Goal: Information Seeking & Learning: Learn about a topic

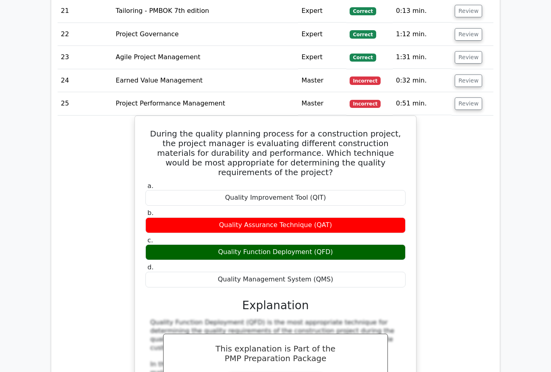
scroll to position [1975, 0]
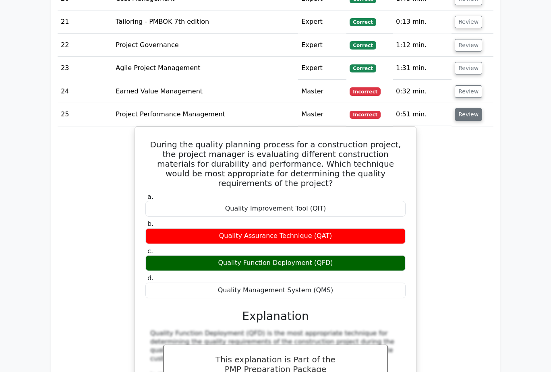
click at [467, 108] on button "Review" at bounding box center [468, 114] width 27 height 12
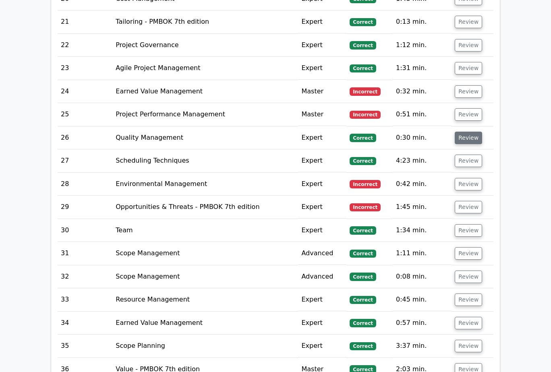
click at [464, 132] on button "Review" at bounding box center [468, 138] width 27 height 12
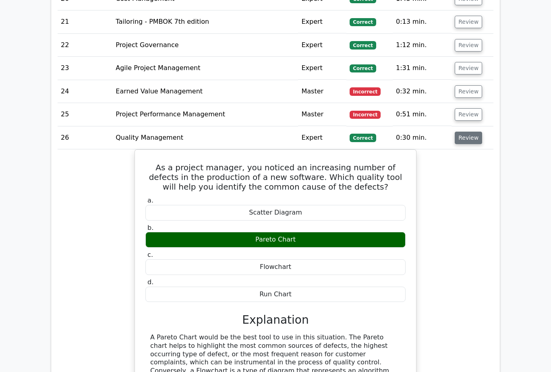
click at [460, 132] on button "Review" at bounding box center [468, 138] width 27 height 12
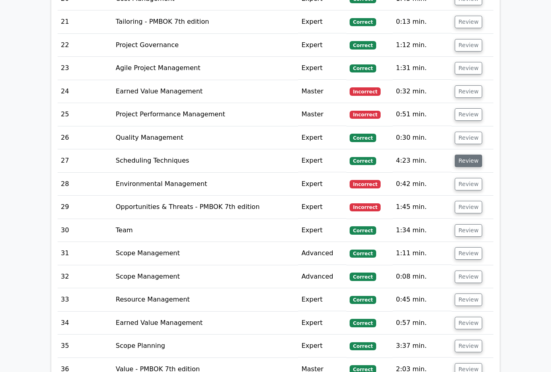
click at [470, 155] on button "Review" at bounding box center [468, 161] width 27 height 12
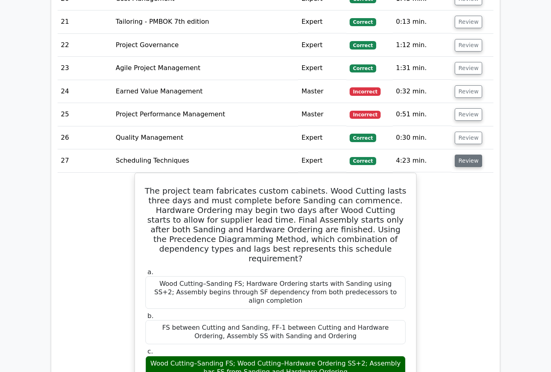
click at [470, 155] on button "Review" at bounding box center [468, 161] width 27 height 12
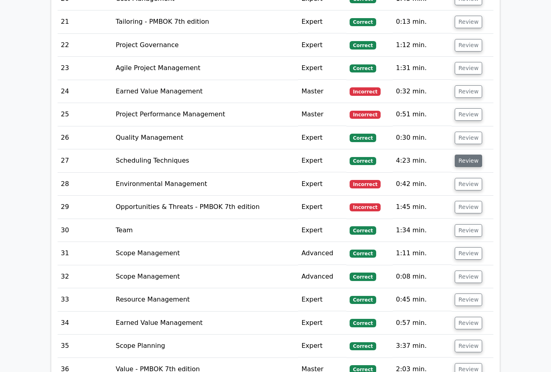
scroll to position [2015, 0]
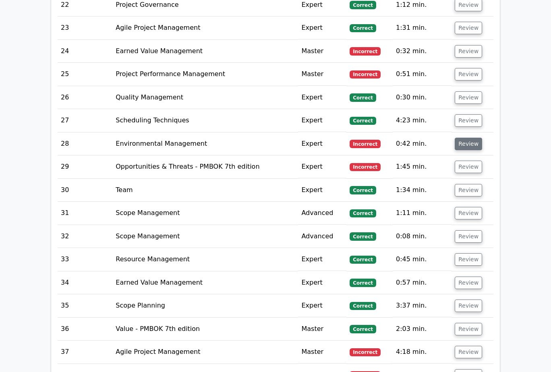
click at [471, 138] on button "Review" at bounding box center [468, 144] width 27 height 12
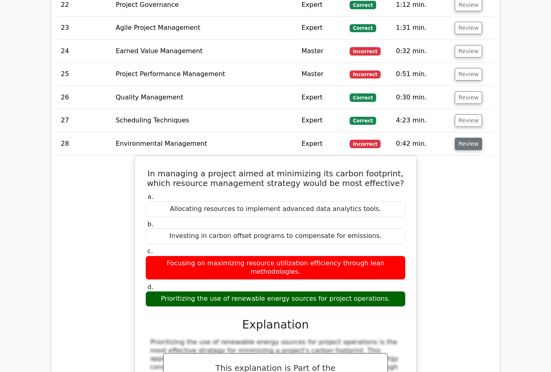
click at [471, 138] on button "Review" at bounding box center [468, 144] width 27 height 12
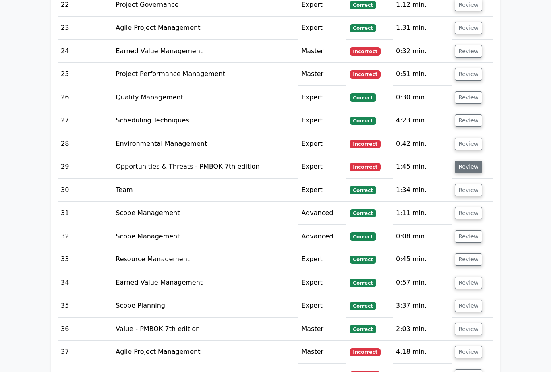
click at [470, 161] on button "Review" at bounding box center [468, 167] width 27 height 12
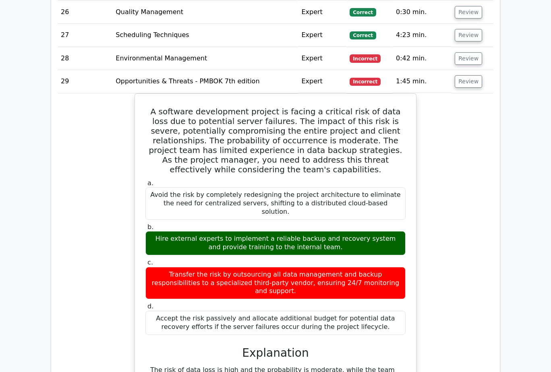
scroll to position [2096, 0]
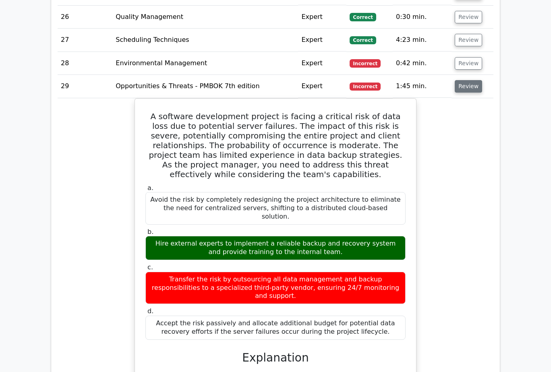
click at [465, 80] on button "Review" at bounding box center [468, 86] width 27 height 12
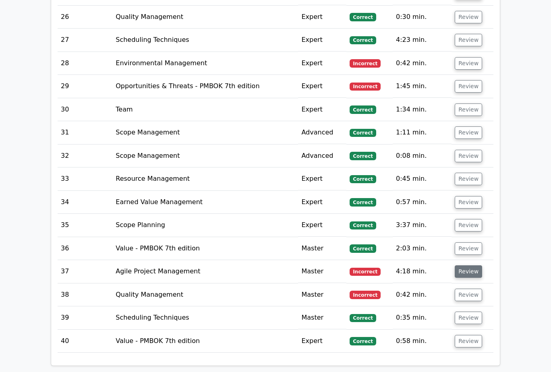
click at [463, 266] on button "Review" at bounding box center [468, 272] width 27 height 12
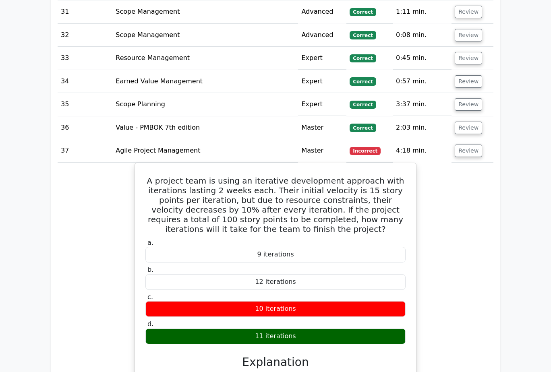
scroll to position [2257, 0]
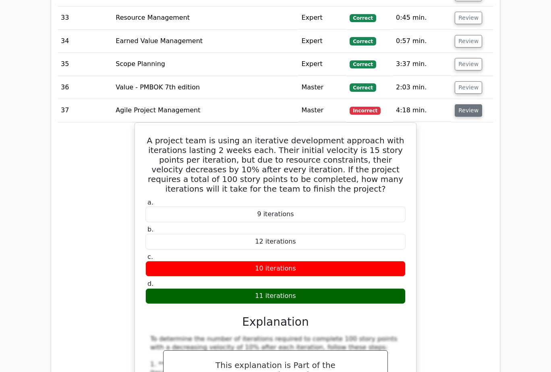
click at [471, 104] on button "Review" at bounding box center [468, 110] width 27 height 12
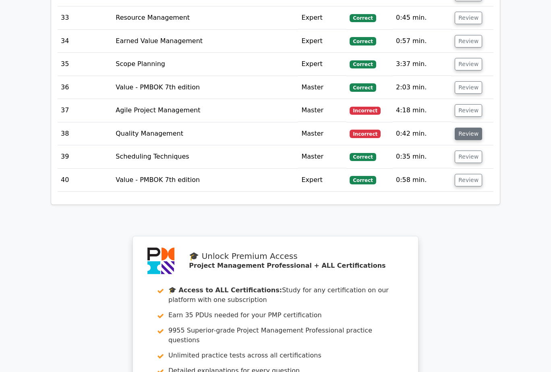
click at [469, 128] on button "Review" at bounding box center [468, 134] width 27 height 12
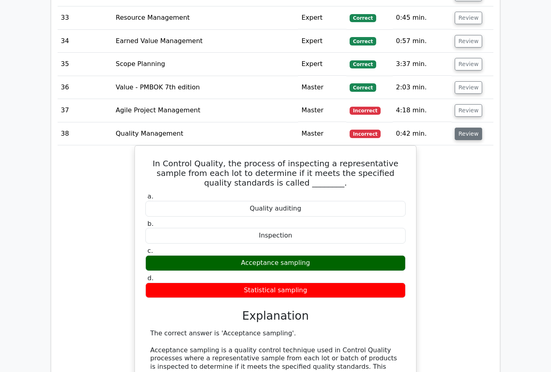
click at [465, 128] on button "Review" at bounding box center [468, 134] width 27 height 12
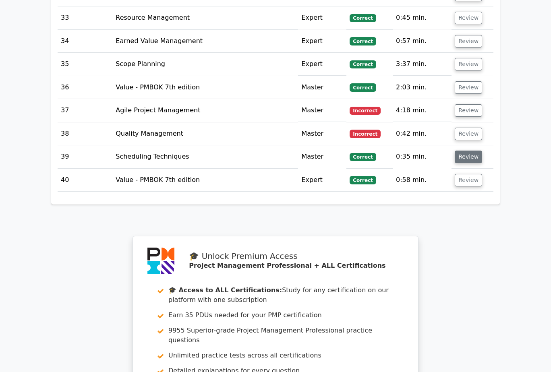
click at [468, 151] on button "Review" at bounding box center [468, 157] width 27 height 12
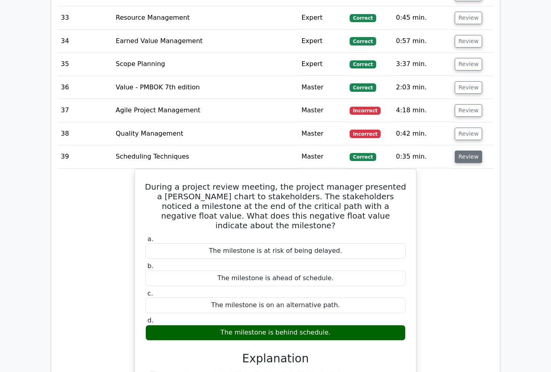
click at [468, 151] on button "Review" at bounding box center [468, 157] width 27 height 12
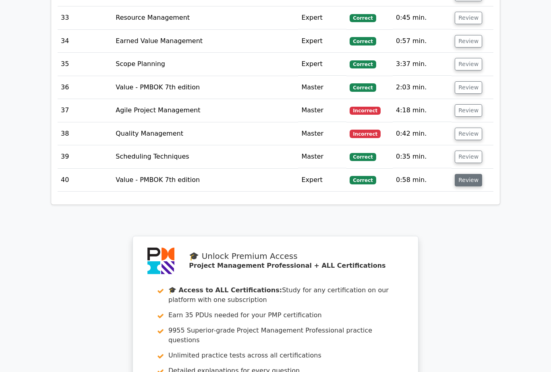
click at [465, 174] on button "Review" at bounding box center [468, 180] width 27 height 12
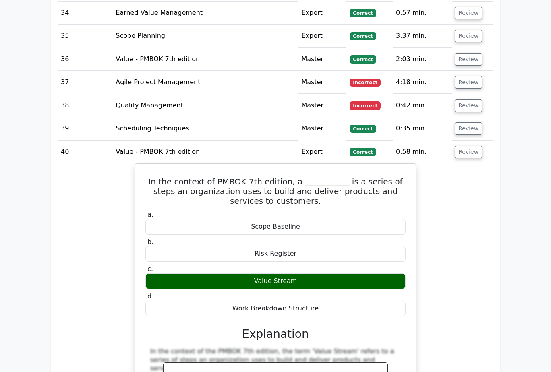
scroll to position [2297, 0]
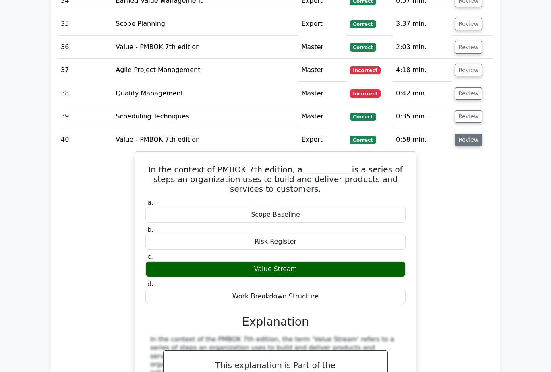
click at [471, 134] on button "Review" at bounding box center [468, 140] width 27 height 12
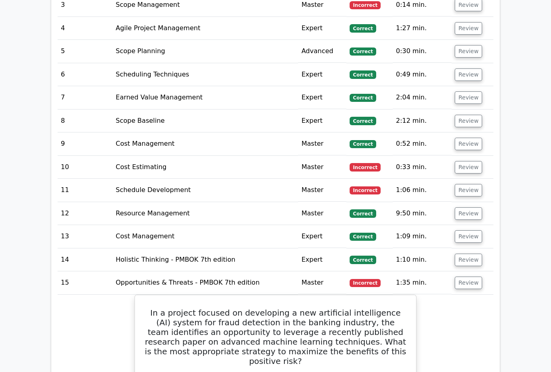
scroll to position [1088, 0]
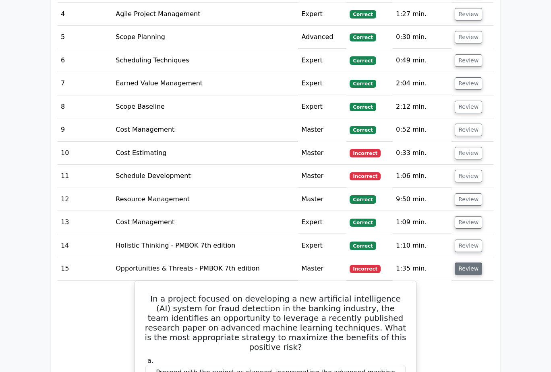
click at [474, 263] on button "Review" at bounding box center [468, 269] width 27 height 12
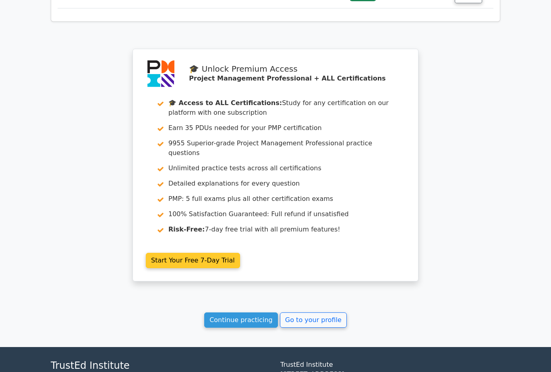
scroll to position [1993, 0]
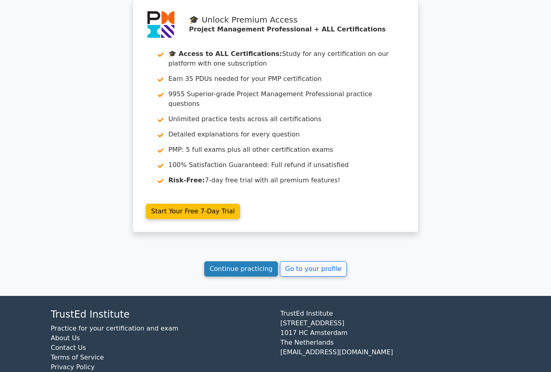
click at [247, 262] on link "Continue practicing" at bounding box center [241, 269] width 74 height 15
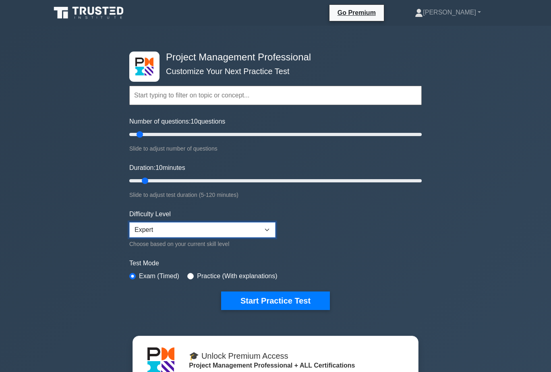
click at [264, 225] on select "Beginner Intermediate Expert" at bounding box center [202, 229] width 146 height 15
click at [311, 218] on form "Topics Scope Management Time Management Cost Management Quality Management Risk…" at bounding box center [275, 185] width 293 height 249
drag, startPoint x: 139, startPoint y: 132, endPoint x: 169, endPoint y: 133, distance: 29.8
type input "30"
click at [169, 133] on input "Number of questions: 30 questions" at bounding box center [275, 135] width 293 height 10
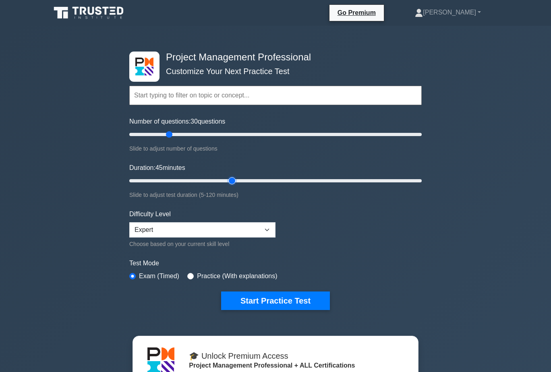
drag, startPoint x: 146, startPoint y: 179, endPoint x: 226, endPoint y: 176, distance: 79.9
type input "45"
click at [226, 176] on input "Duration: 45 minutes" at bounding box center [275, 181] width 293 height 10
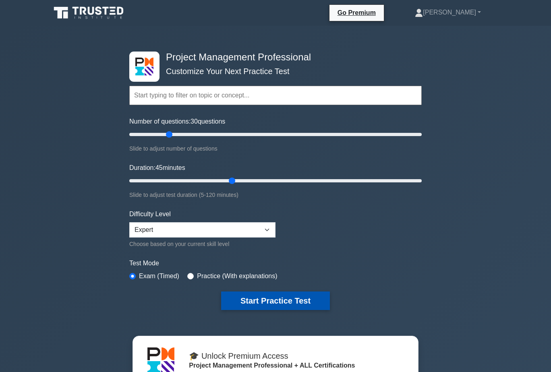
click at [269, 297] on button "Start Practice Test" at bounding box center [275, 301] width 109 height 19
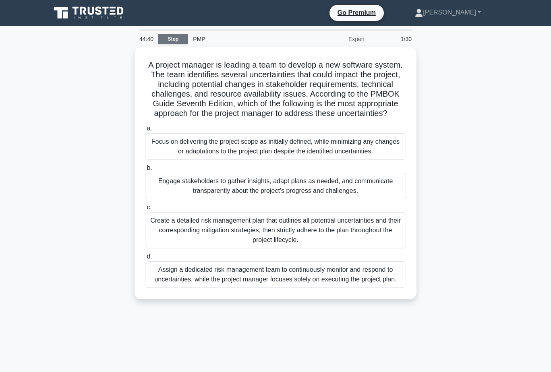
click at [182, 37] on link "Stop" at bounding box center [173, 39] width 30 height 10
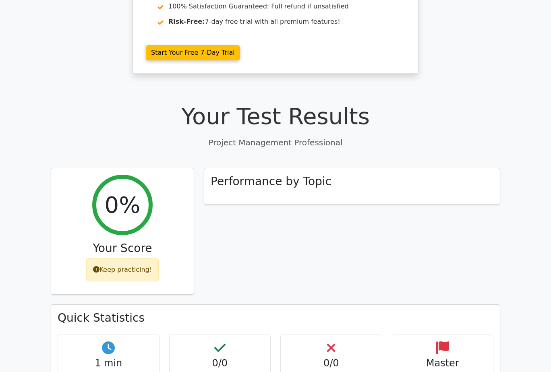
scroll to position [202, 0]
